Goal: Information Seeking & Learning: Learn about a topic

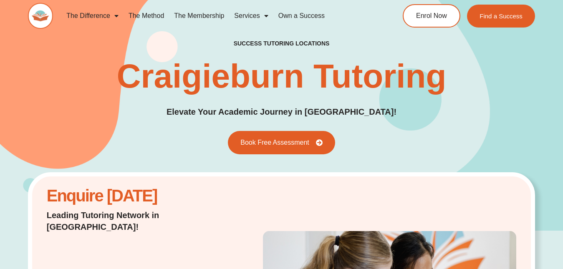
click at [264, 22] on span "Menu" at bounding box center [264, 15] width 8 height 15
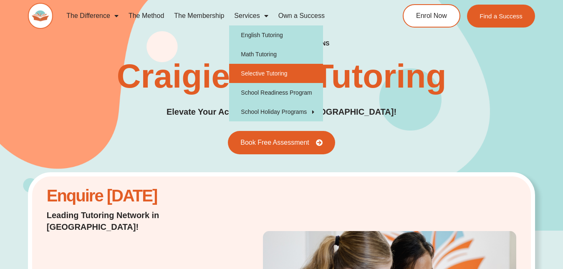
click at [265, 71] on link "Selective Tutoring" at bounding box center [276, 73] width 94 height 19
